Goal: Task Accomplishment & Management: Complete application form

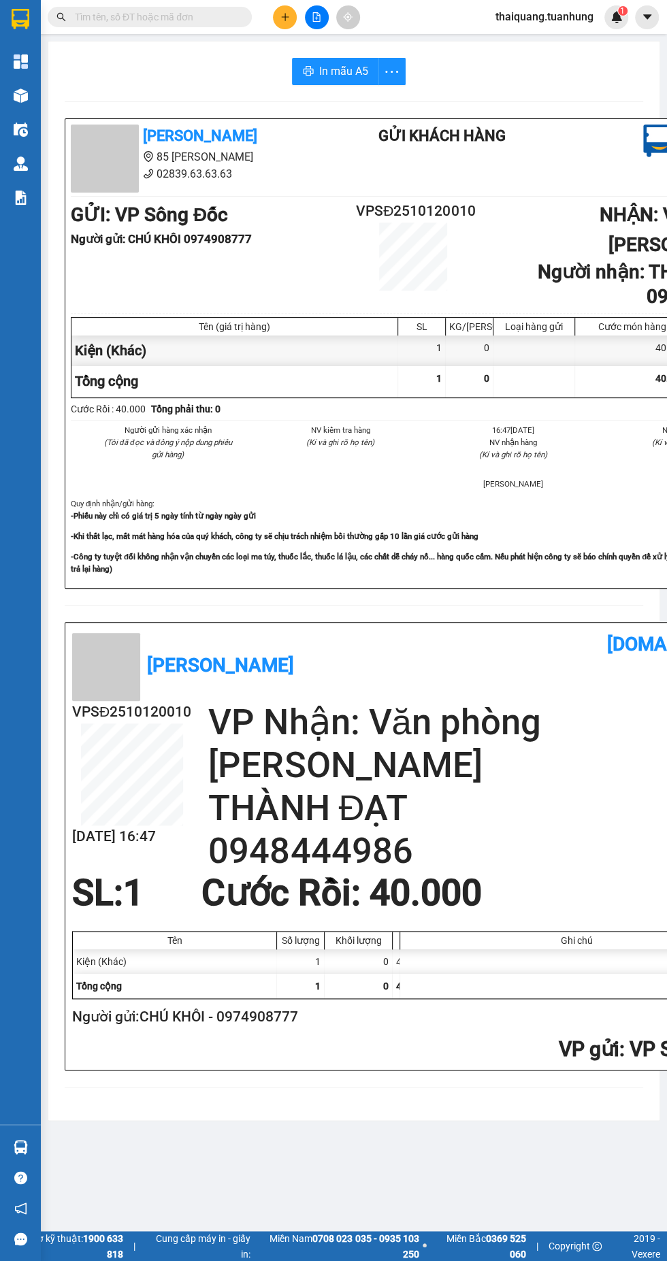
scroll to position [0, 94]
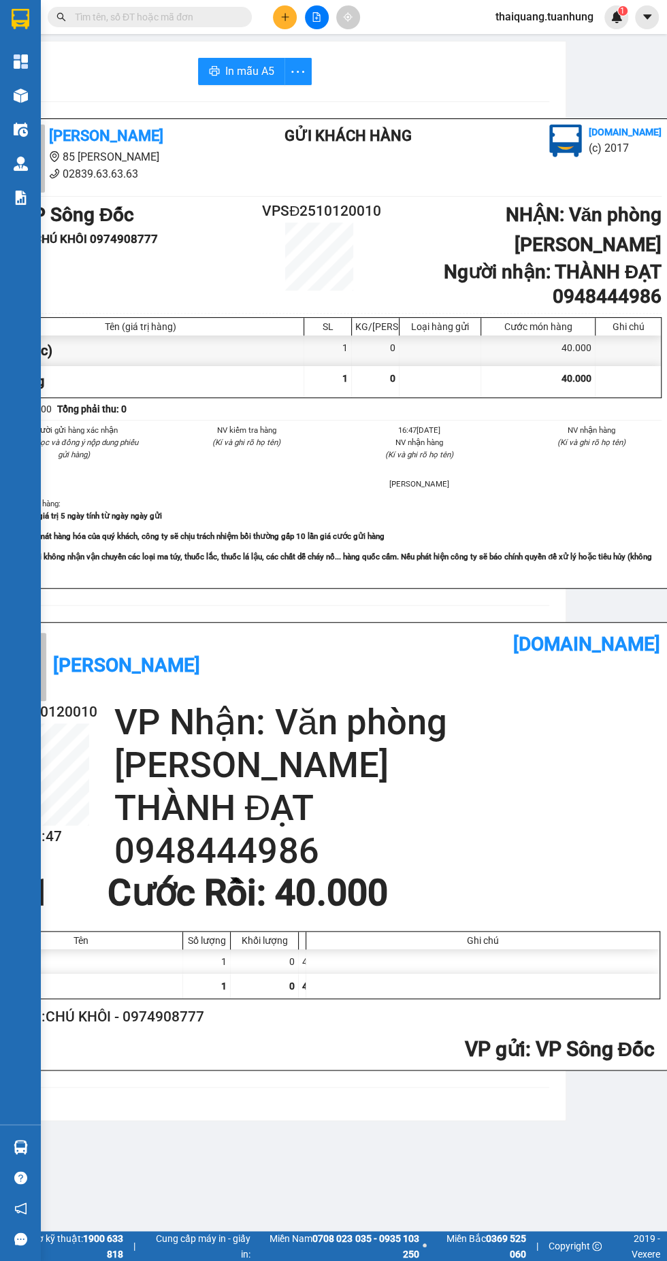
click at [284, 16] on icon "plus" at bounding box center [284, 16] width 7 height 1
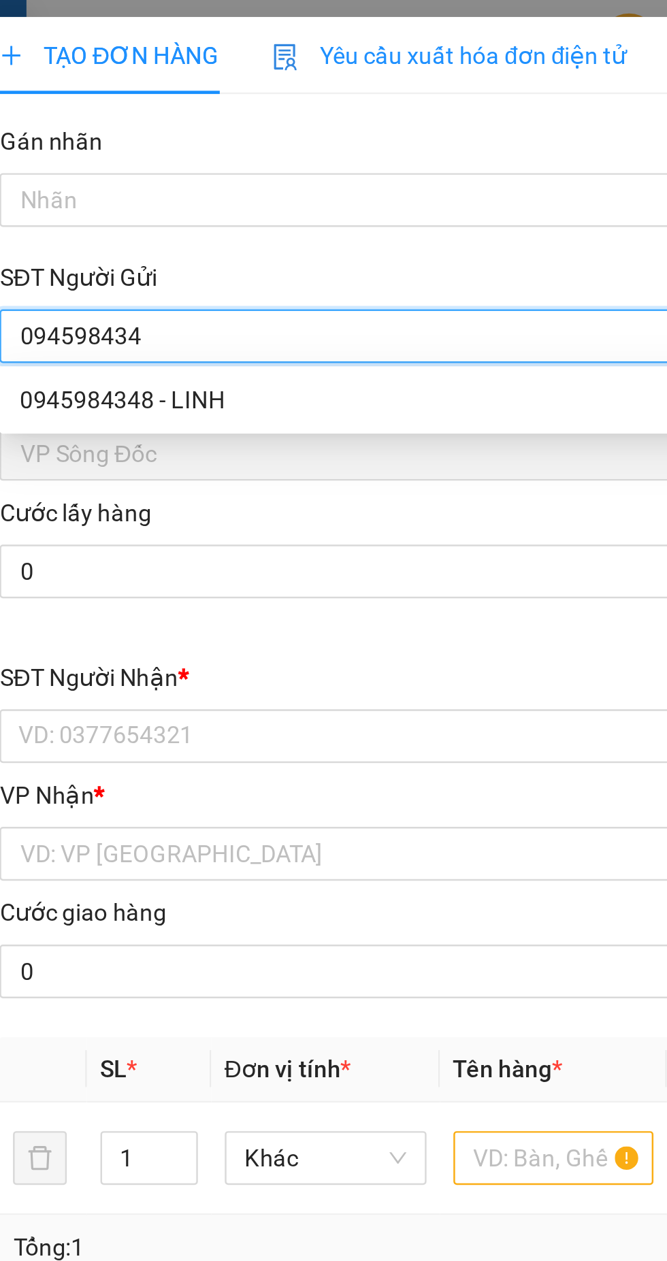
type input "0945984348"
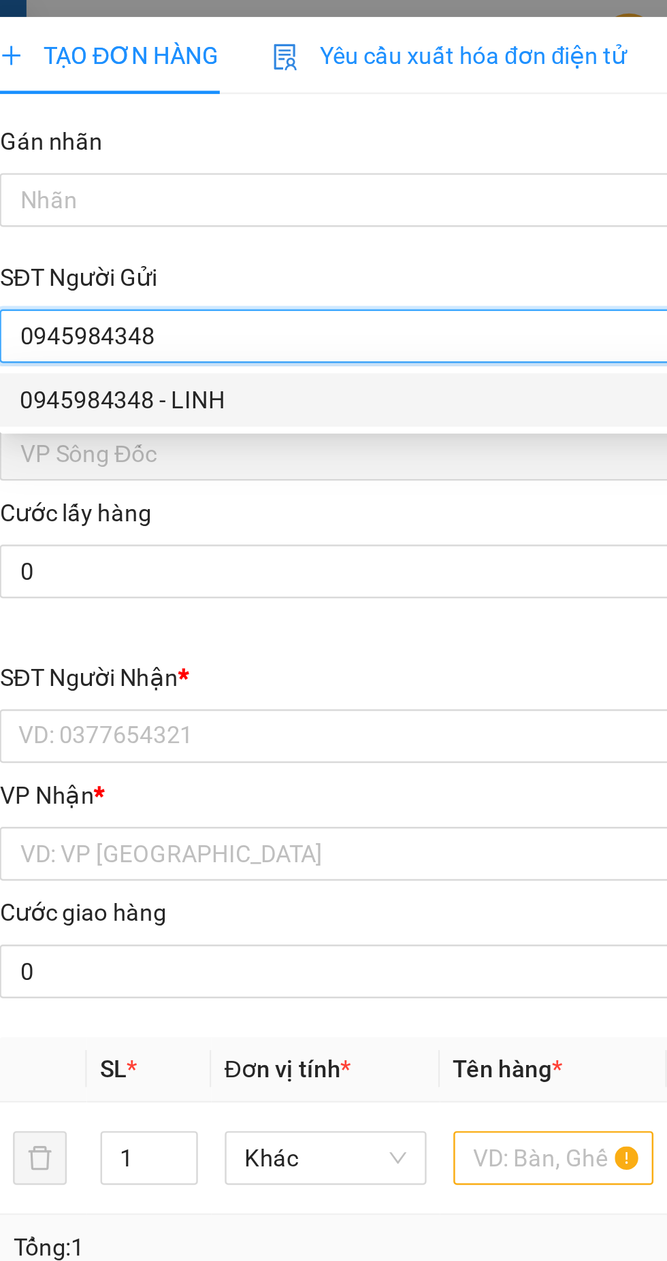
click at [136, 160] on div "0945984348 - LINH" at bounding box center [180, 161] width 284 height 15
type input "LINH"
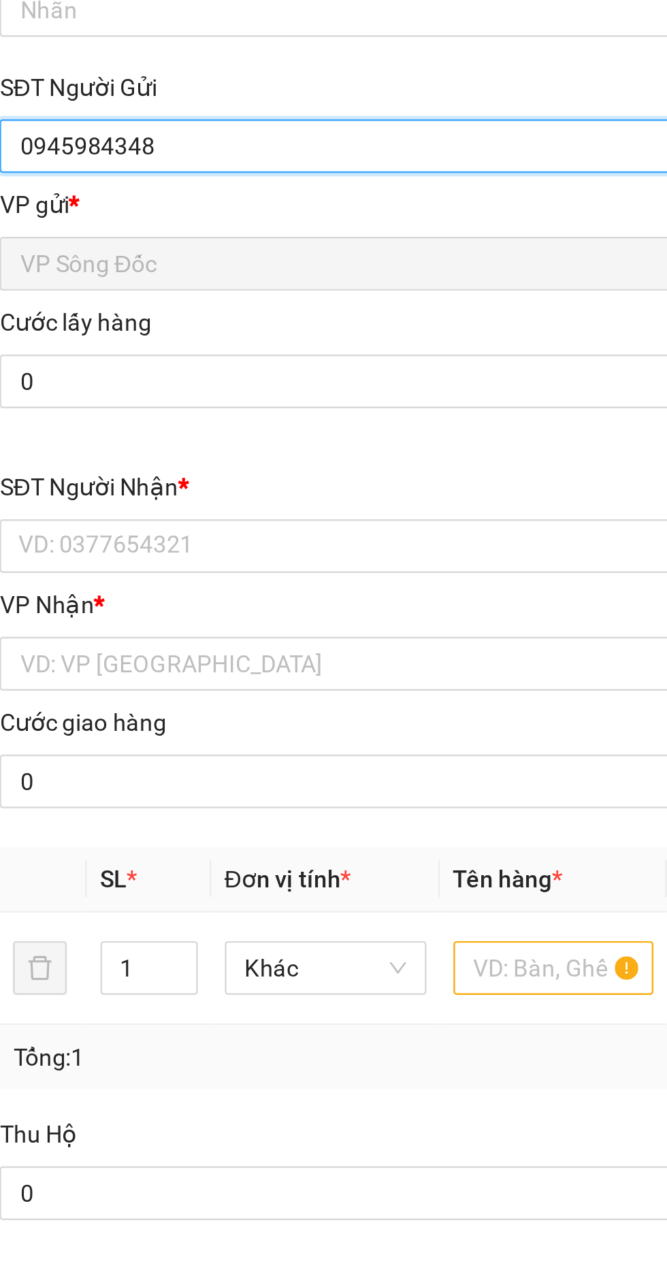
type input "0945984348"
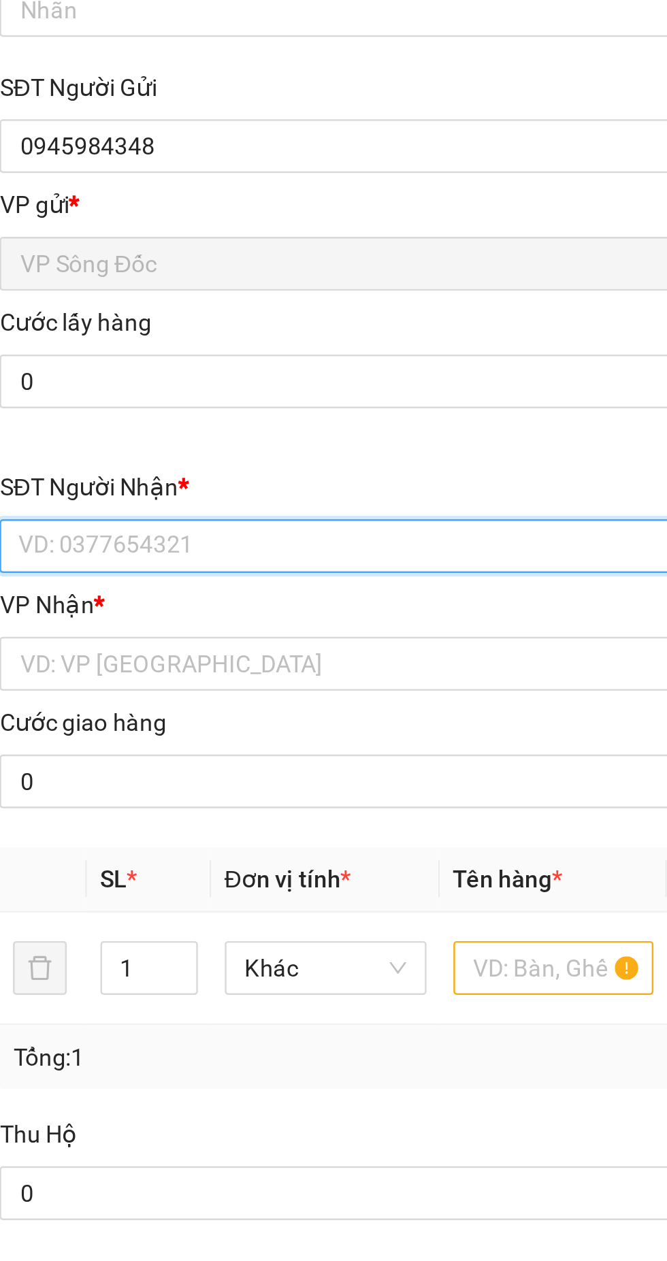
click at [133, 297] on input "SĐT Người Nhận *" at bounding box center [180, 298] width 301 height 22
type input "0919542441"
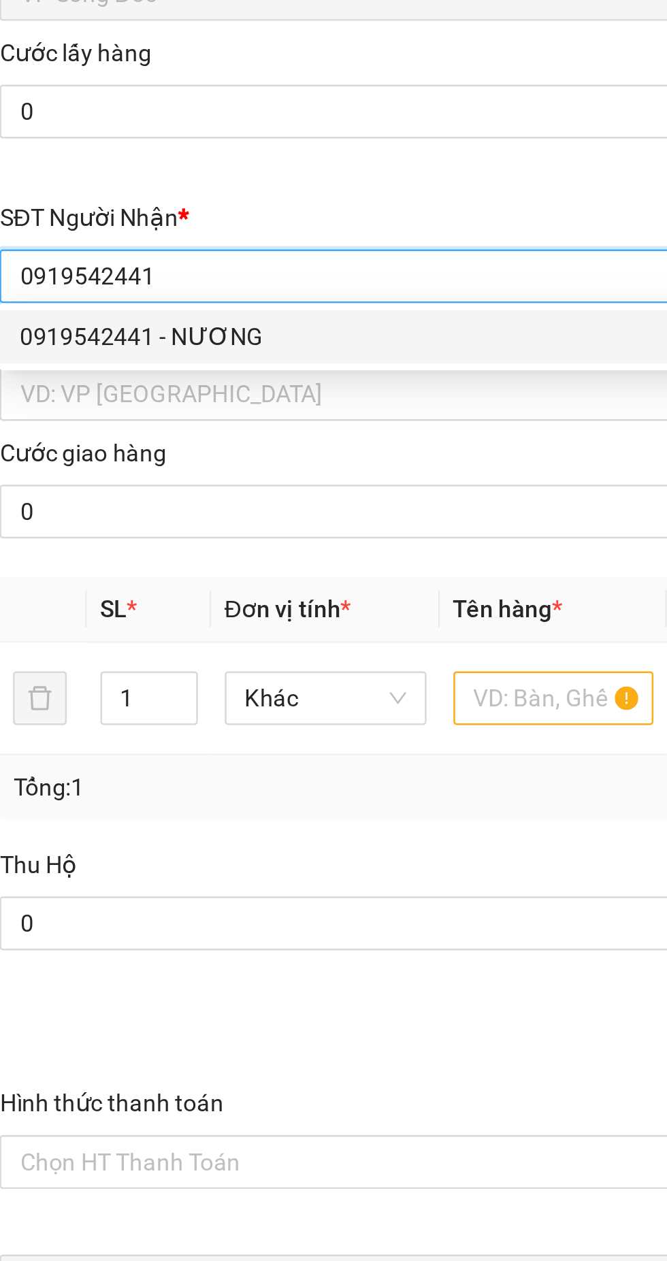
click at [133, 322] on div "0919542441 - NƯƠNG" at bounding box center [180, 322] width 284 height 15
type input "NƯƠNG"
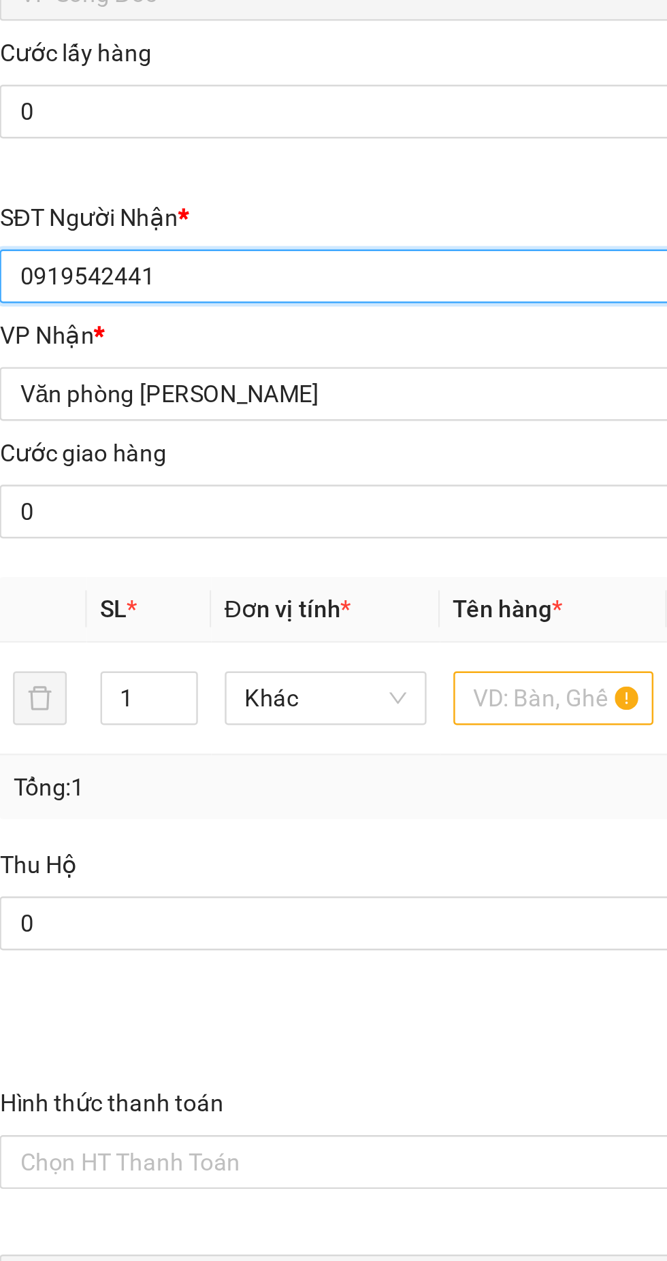
type input "0919542441"
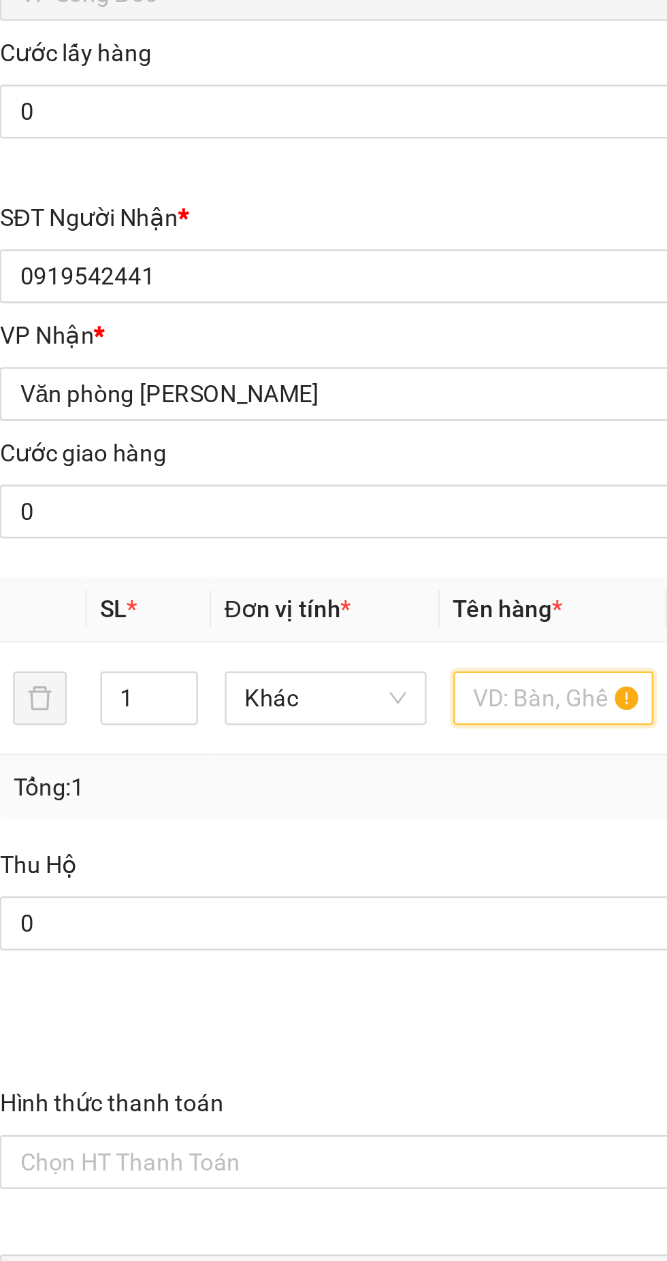
click at [237, 465] on input "text" at bounding box center [255, 469] width 82 height 22
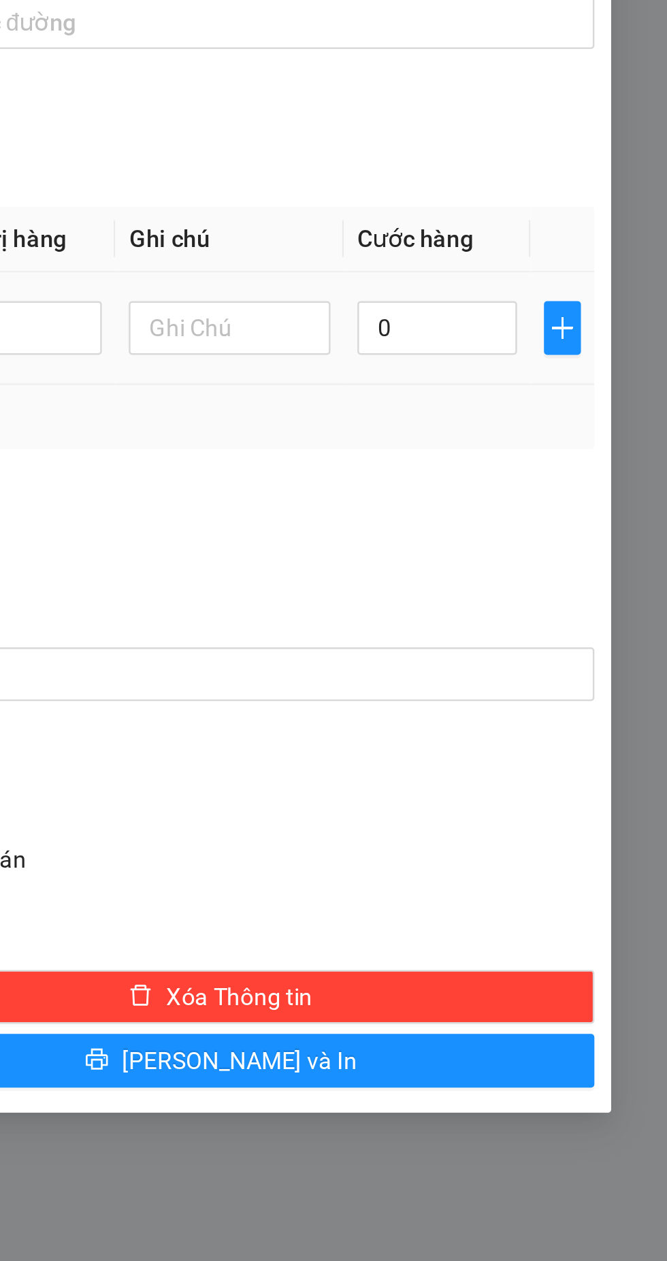
type input "Cục đen"
click at [561, 466] on input "0" at bounding box center [573, 469] width 65 height 22
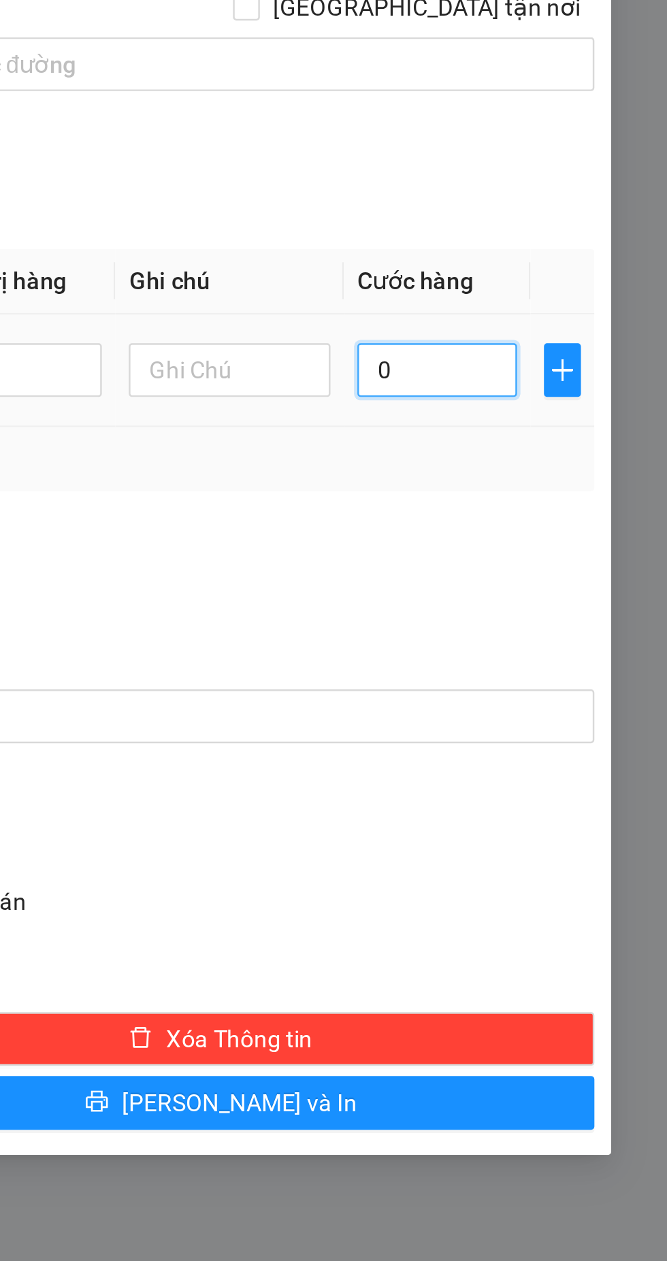
type input "3"
type input "30"
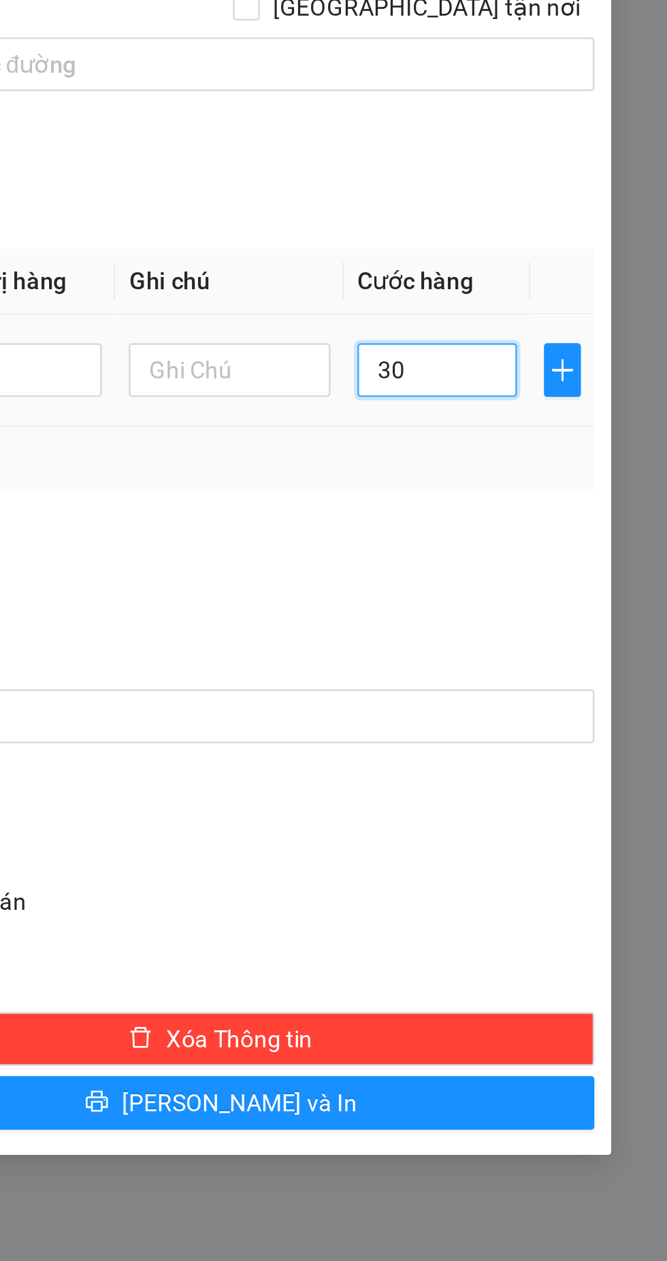
type input "30"
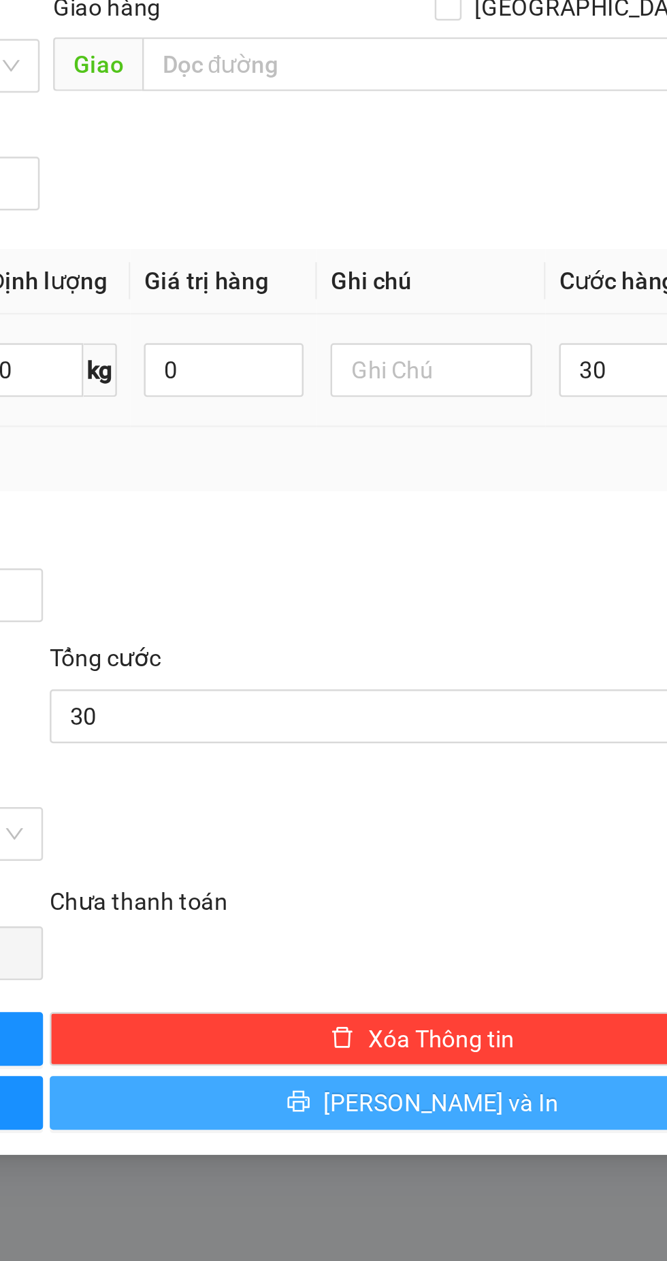
click at [502, 765] on span "[PERSON_NAME] và In" at bounding box center [493, 765] width 95 height 15
type input "30.000"
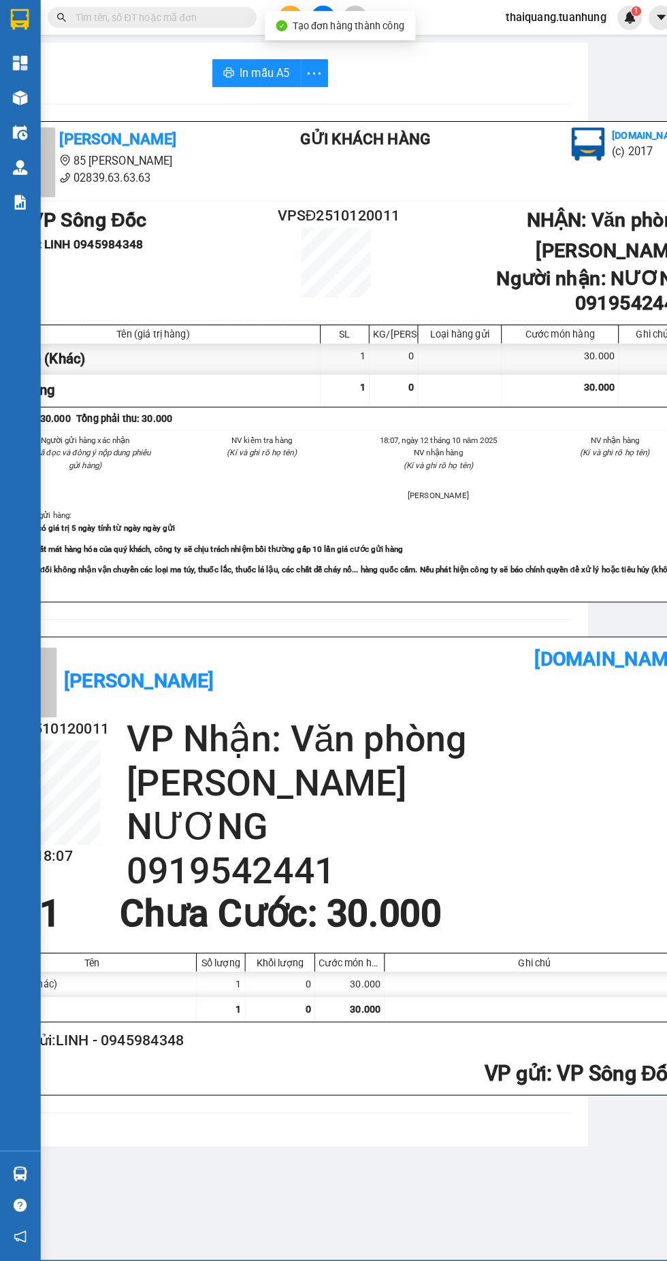
scroll to position [0, 94]
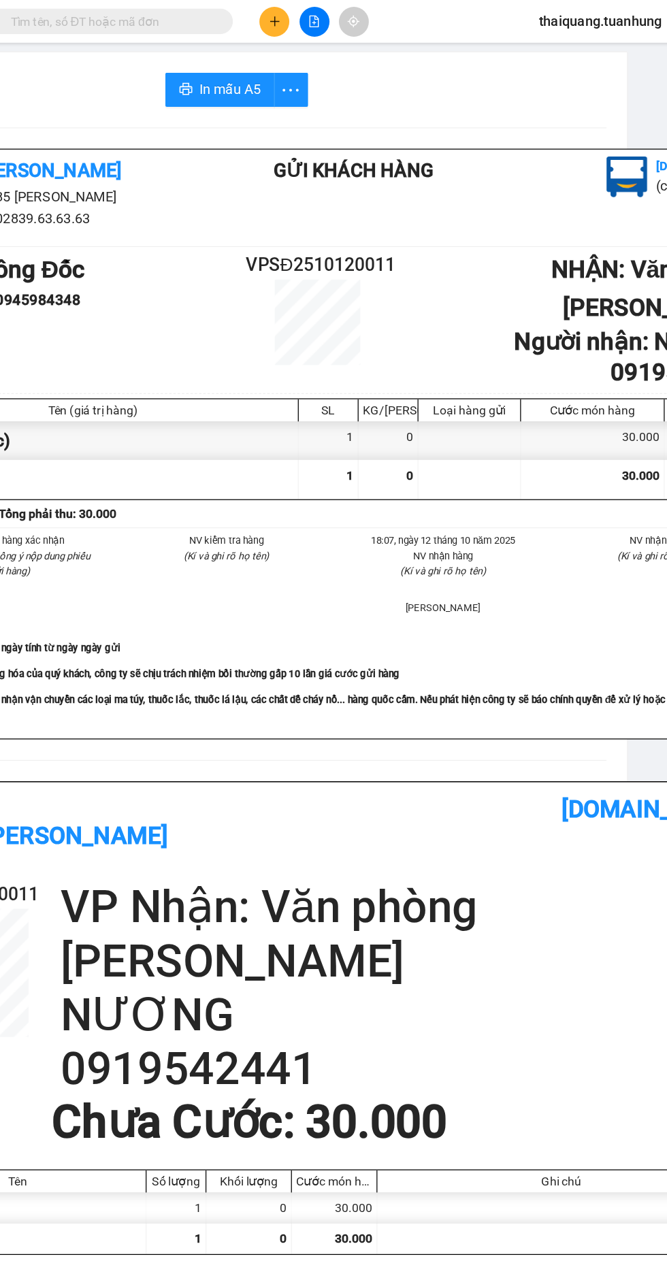
click at [284, 16] on icon "plus" at bounding box center [284, 16] width 7 height 1
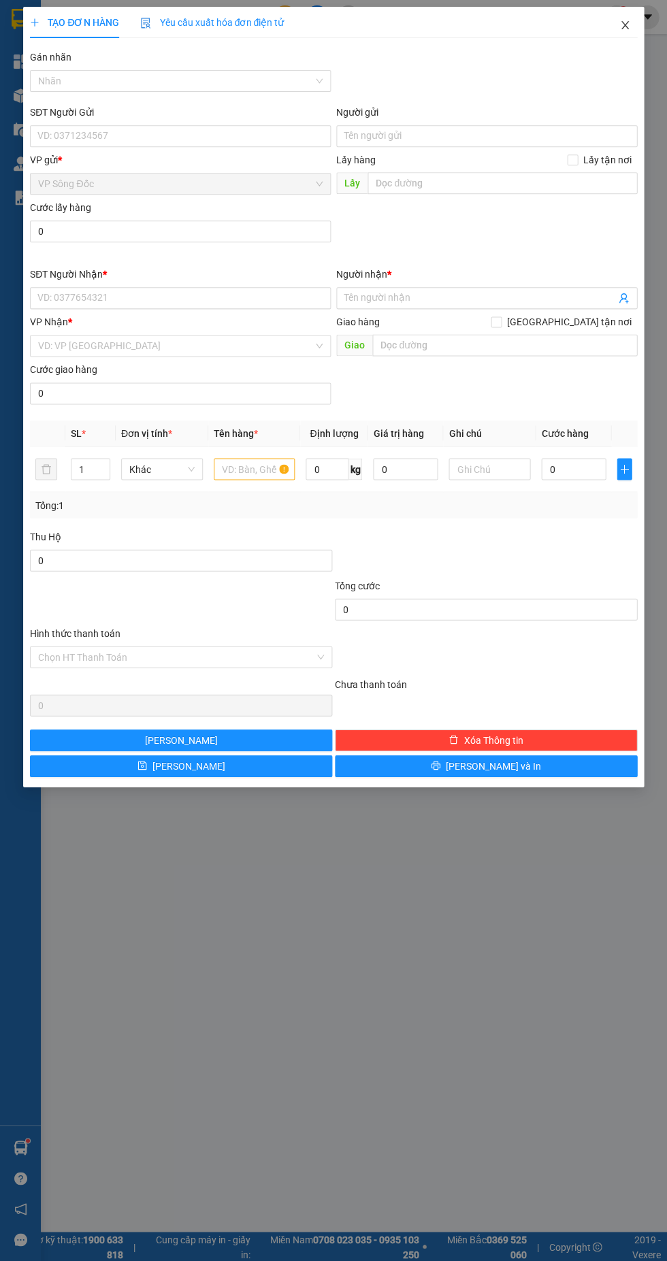
click at [619, 29] on icon "close" at bounding box center [624, 25] width 11 height 11
